Goal: Task Accomplishment & Management: Manage account settings

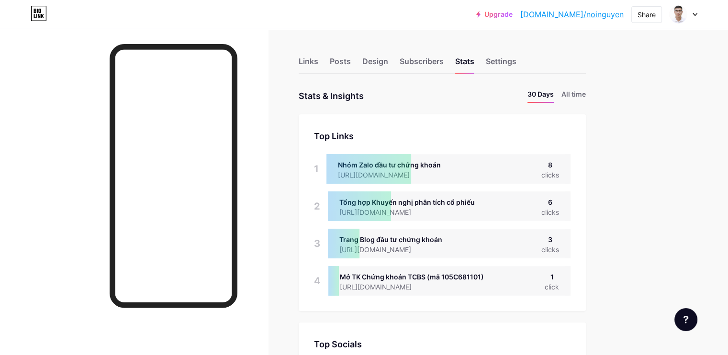
scroll to position [478460, 478088]
click at [318, 63] on div "Links" at bounding box center [309, 64] width 20 height 17
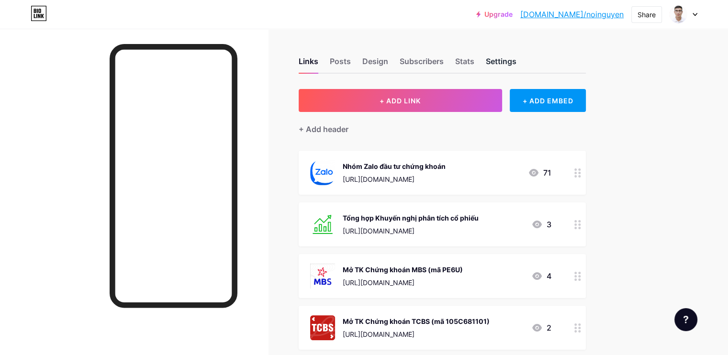
click at [517, 60] on div "Settings" at bounding box center [501, 64] width 31 height 17
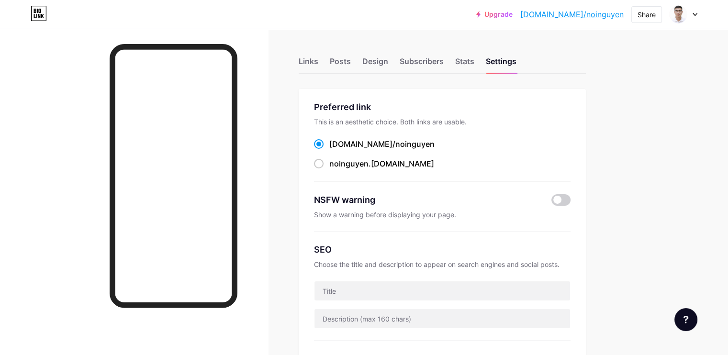
click at [318, 59] on div "Links" at bounding box center [309, 64] width 20 height 17
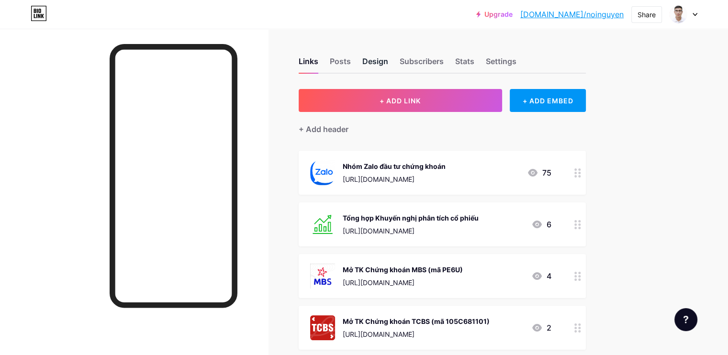
click at [388, 60] on div "Design" at bounding box center [375, 64] width 26 height 17
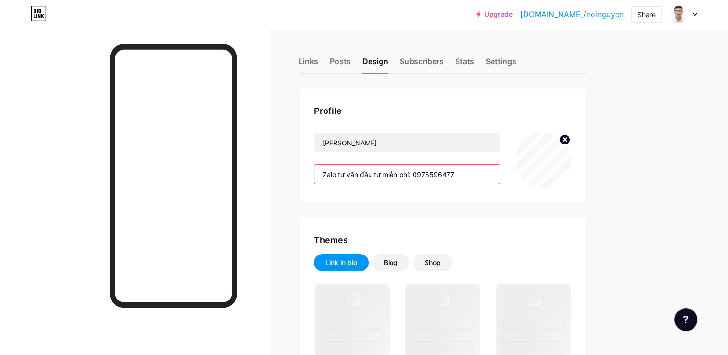
click at [384, 174] on input "Zalo tư vấn đầu tư miễn phí: 0976596477" at bounding box center [407, 174] width 185 height 19
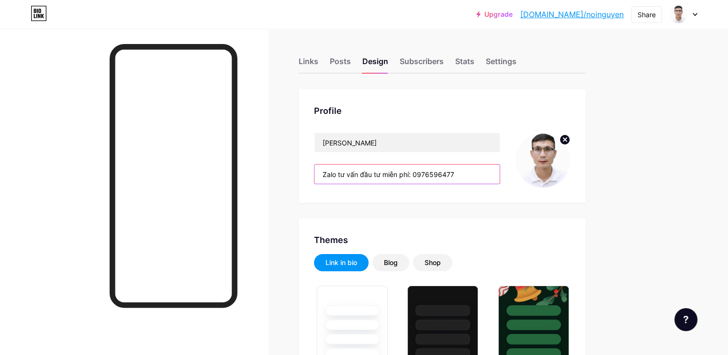
drag, startPoint x: 377, startPoint y: 173, endPoint x: 355, endPoint y: 170, distance: 22.4
click at [355, 170] on input "Zalo tư vấn đầu tư miễn phí: 0976596477" at bounding box center [407, 174] width 185 height 19
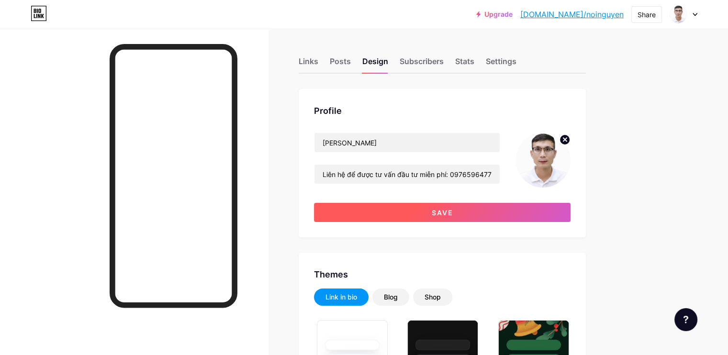
click at [453, 213] on span "Save" at bounding box center [443, 213] width 22 height 8
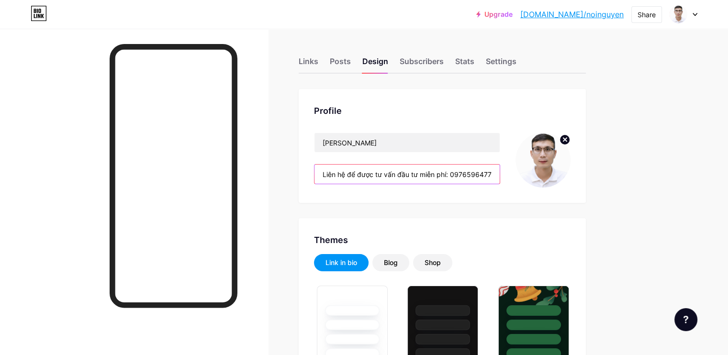
drag, startPoint x: 389, startPoint y: 173, endPoint x: 487, endPoint y: 174, distance: 98.2
click at [487, 174] on input "Liên hệ để được tư vấn đầu tư miễn phí: 0976596477" at bounding box center [407, 174] width 185 height 19
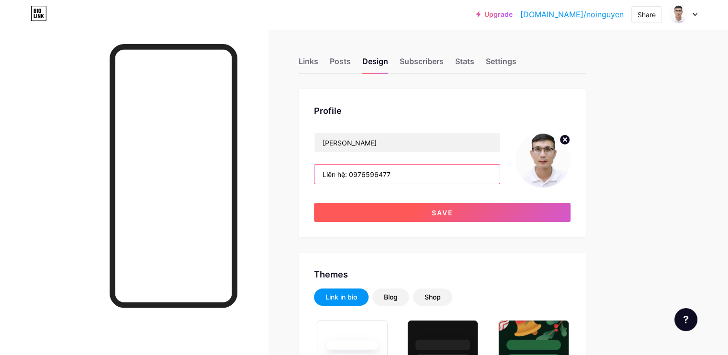
type input "Liên hệ: 0976596477"
click at [453, 209] on span "Save" at bounding box center [443, 213] width 22 height 8
